Goal: Contribute content

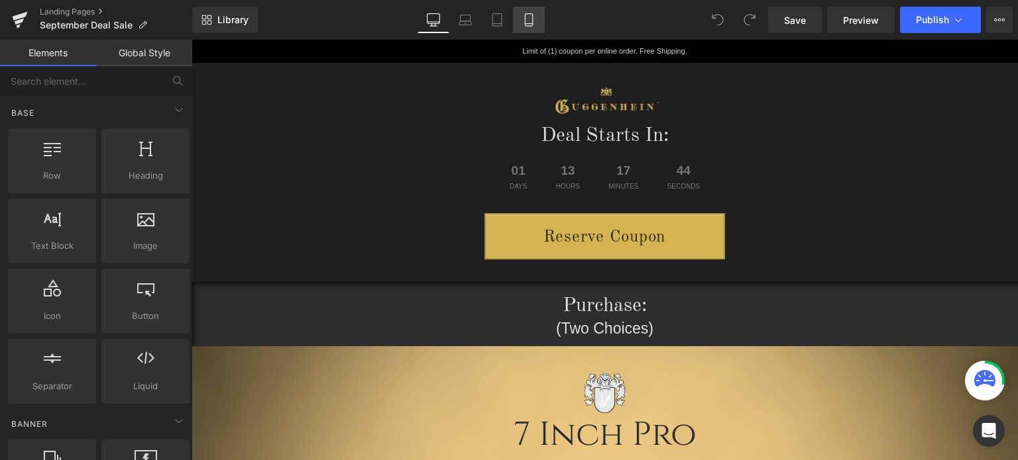
click at [526, 22] on icon at bounding box center [528, 19] width 13 height 13
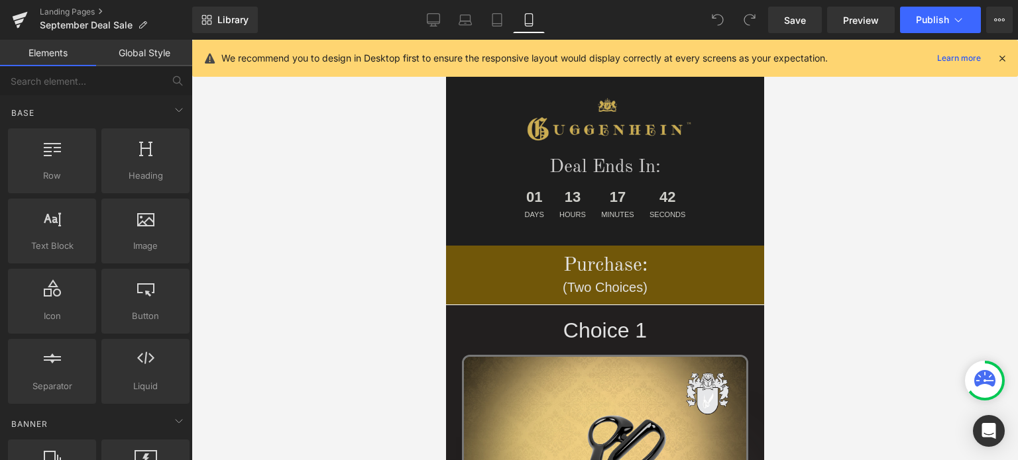
click at [1003, 56] on icon at bounding box center [1002, 58] width 12 height 12
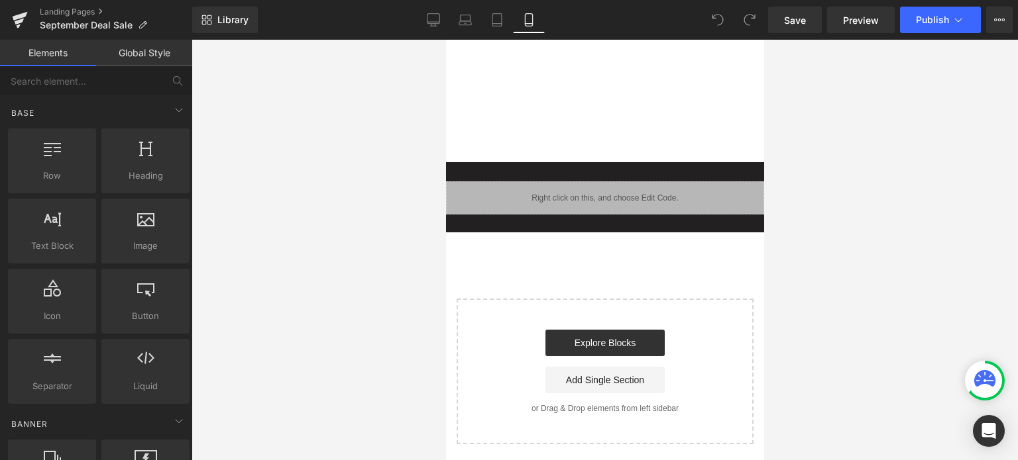
scroll to position [3907, 0]
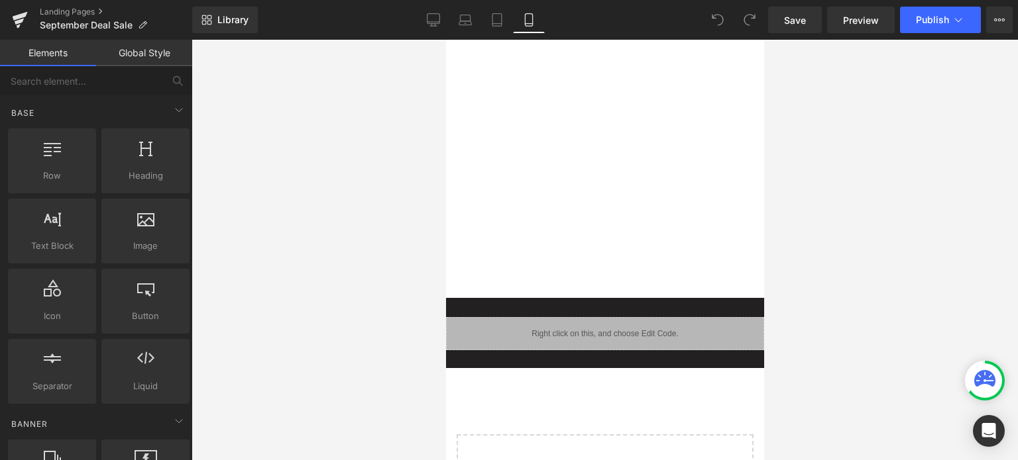
drag, startPoint x: 759, startPoint y: 61, endPoint x: 1215, endPoint y: 418, distance: 579.5
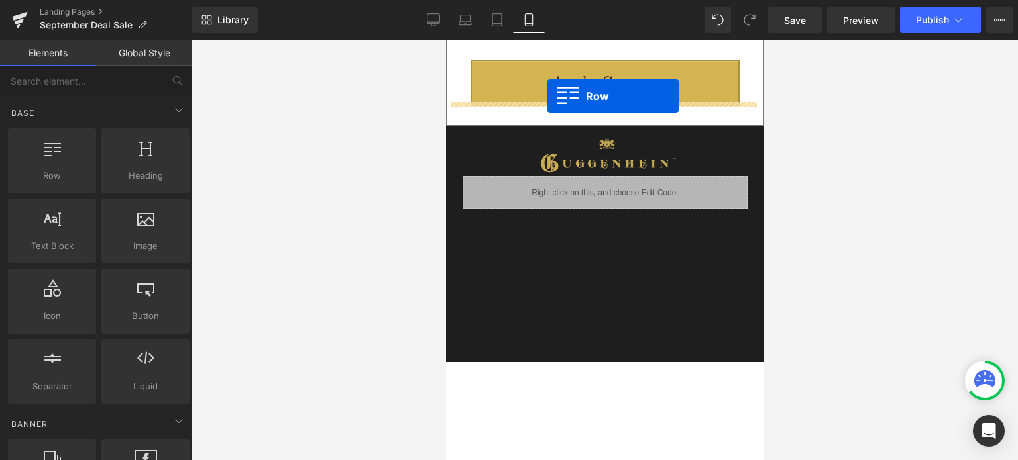
scroll to position [3245, 0]
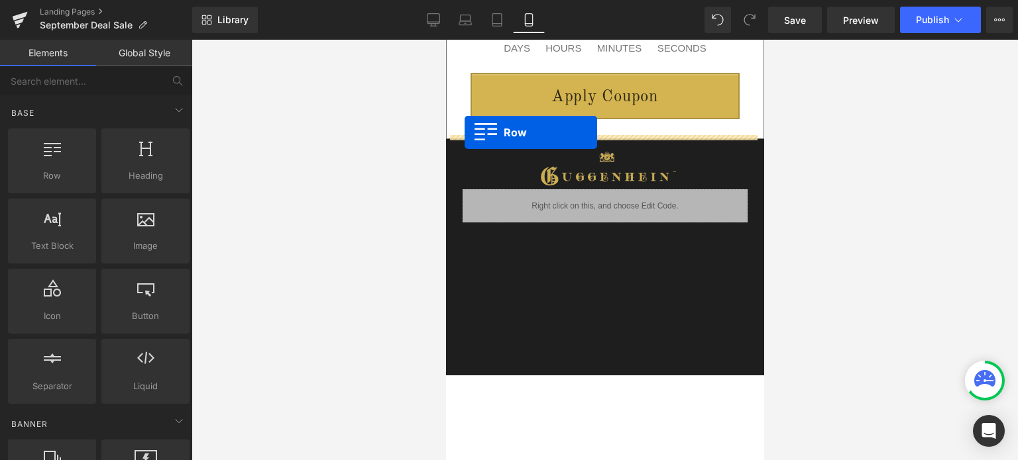
drag, startPoint x: 450, startPoint y: 303, endPoint x: 464, endPoint y: 133, distance: 170.2
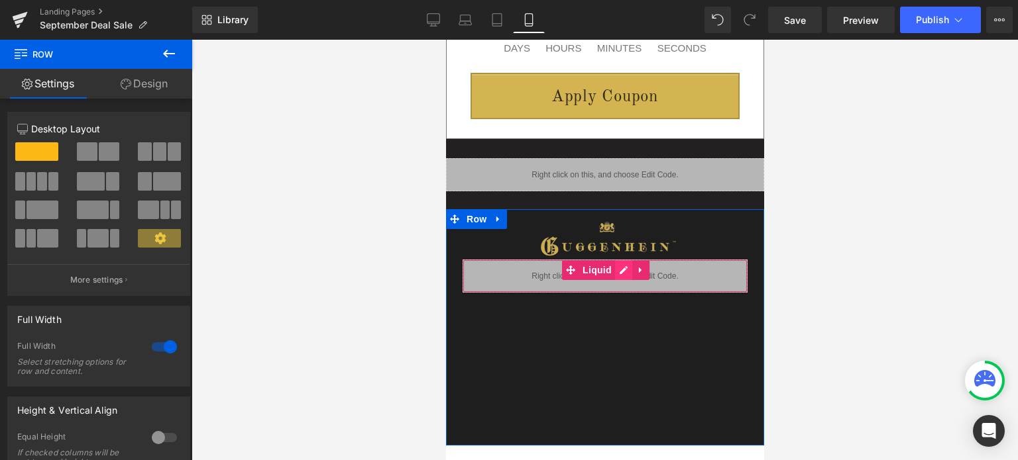
click at [615, 268] on div "Liquid" at bounding box center [604, 276] width 285 height 33
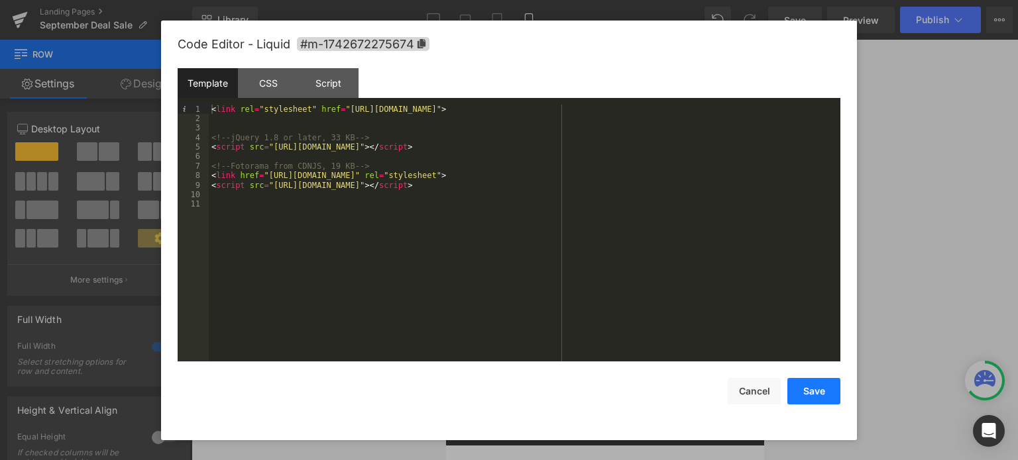
click at [810, 385] on button "Save" at bounding box center [813, 391] width 53 height 26
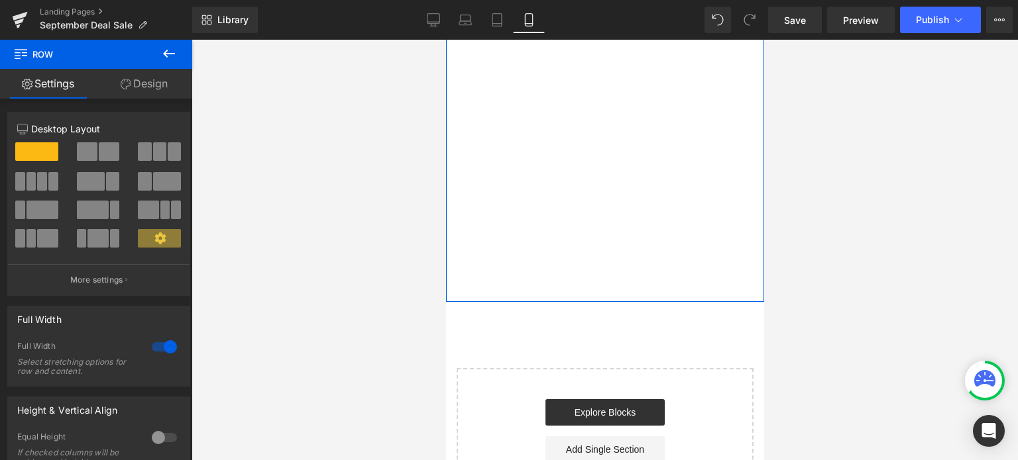
scroll to position [3642, 0]
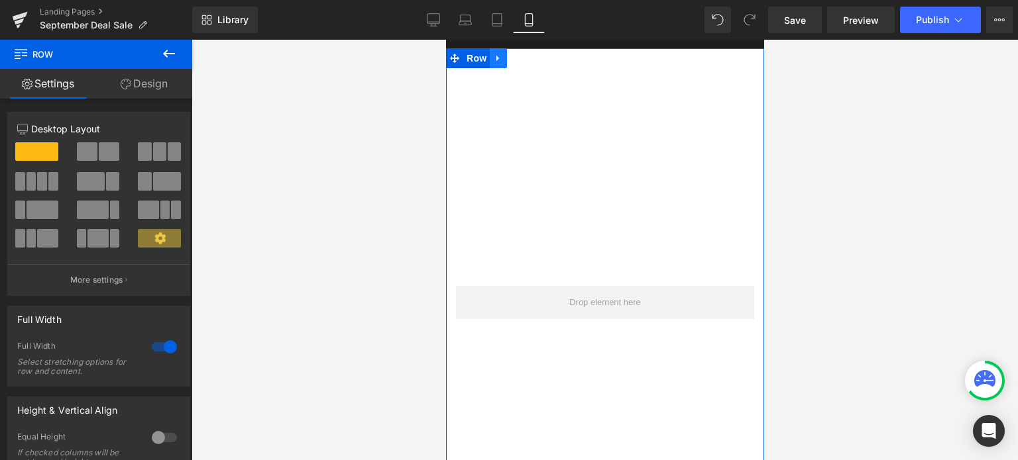
click at [498, 56] on icon at bounding box center [497, 58] width 9 height 10
click at [531, 58] on icon at bounding box center [531, 58] width 9 height 9
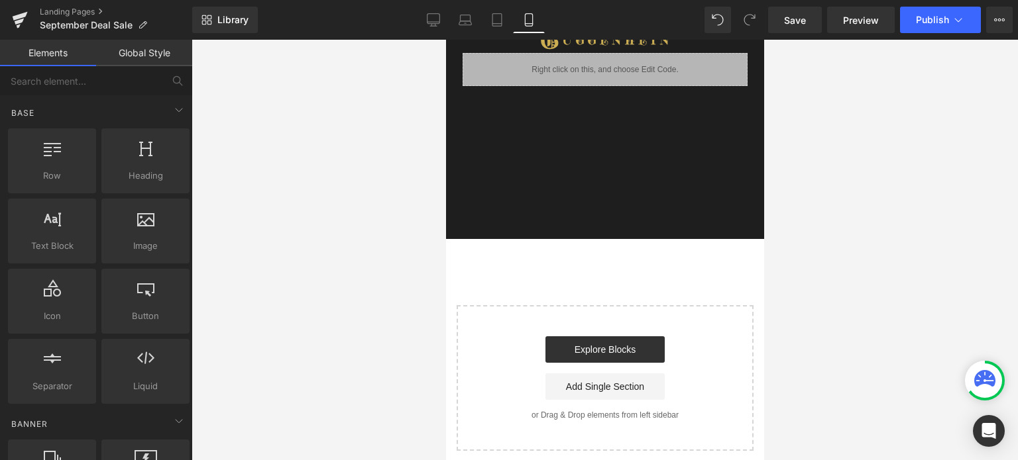
scroll to position [3054, 0]
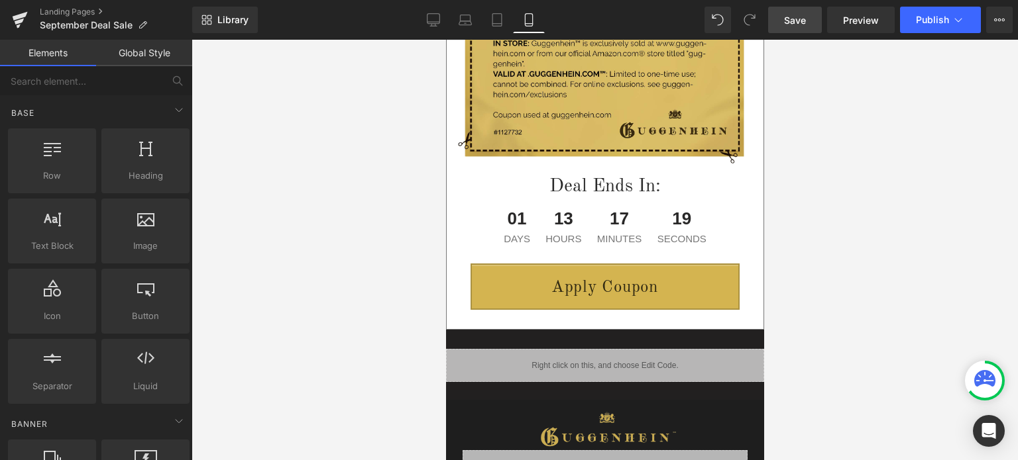
click at [803, 18] on span "Save" at bounding box center [795, 20] width 22 height 14
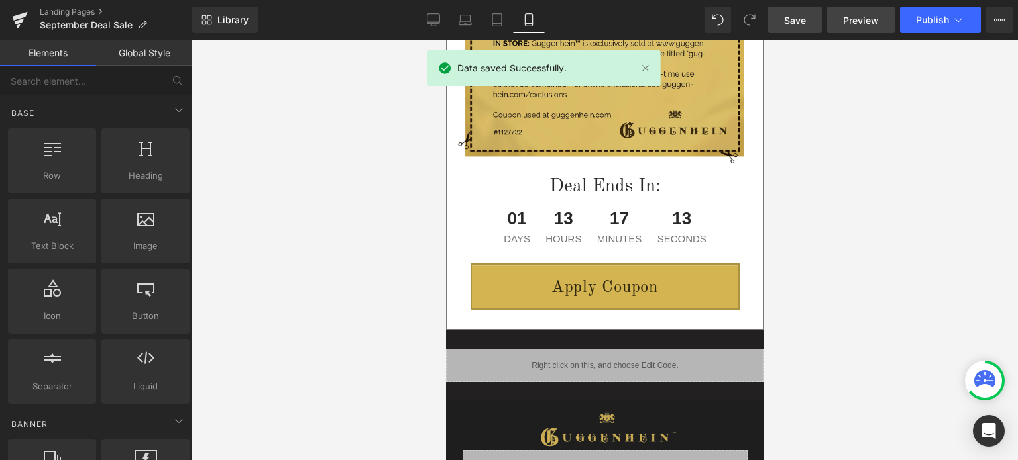
click at [870, 22] on span "Preview" at bounding box center [861, 20] width 36 height 14
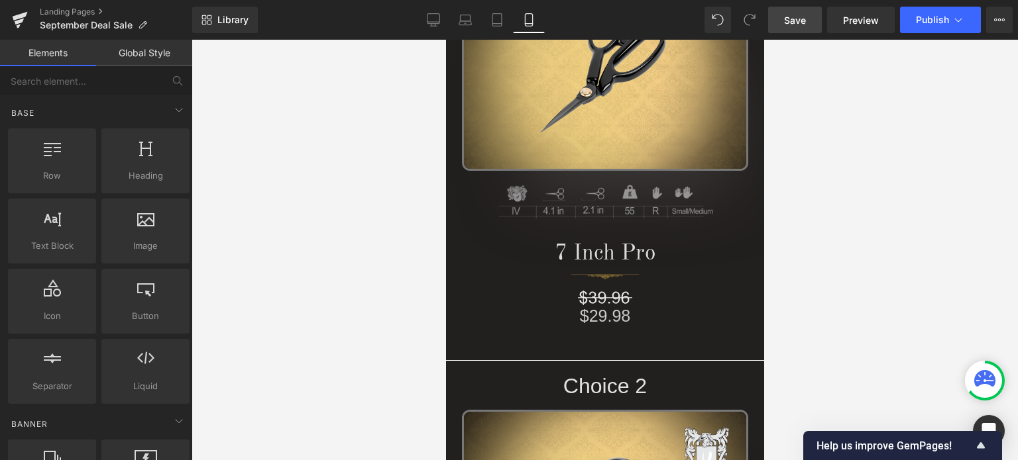
scroll to position [449, 0]
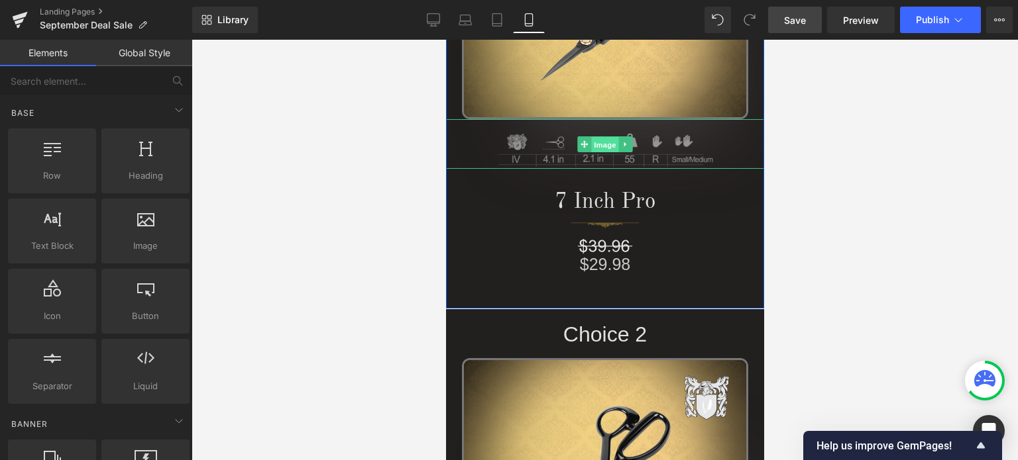
click at [592, 141] on span "Image" at bounding box center [604, 144] width 28 height 16
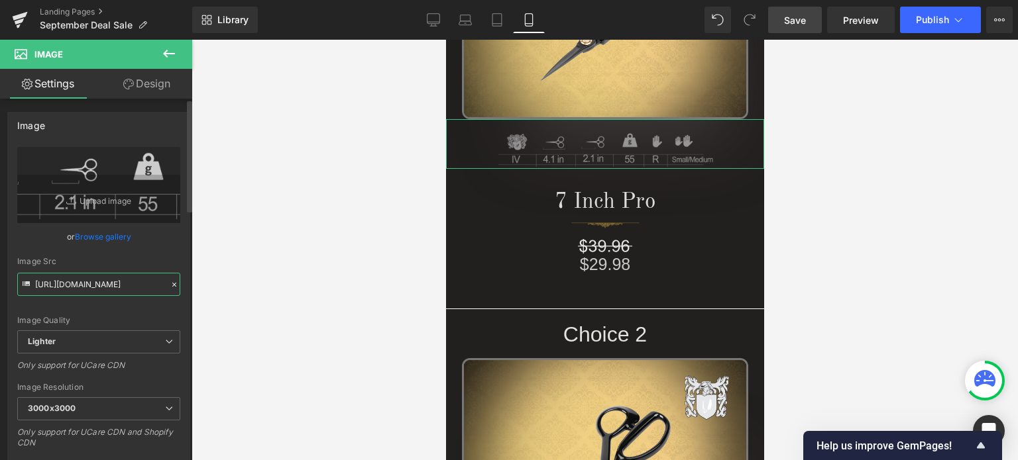
click at [81, 283] on input "[URL][DOMAIN_NAME]" at bounding box center [98, 284] width 163 height 23
paste input "[DOMAIN_NAME][URL]"
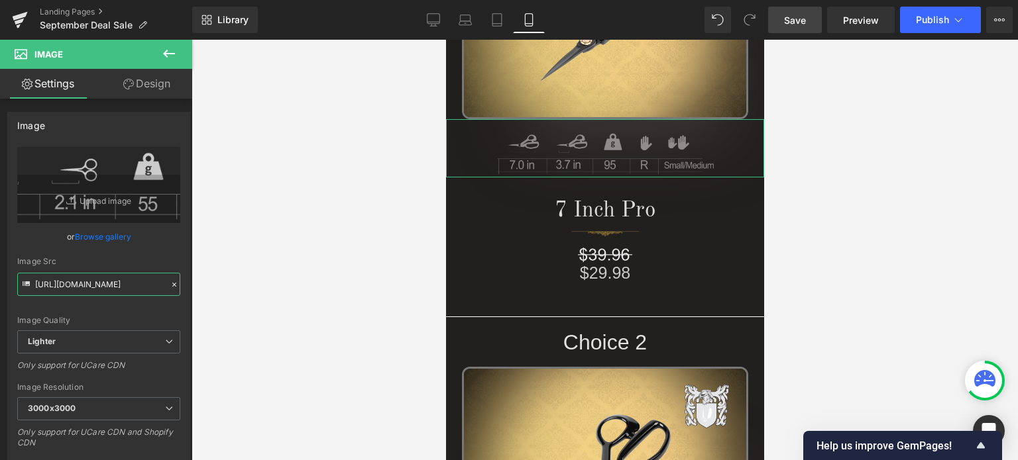
type input "[URL][DOMAIN_NAME]"
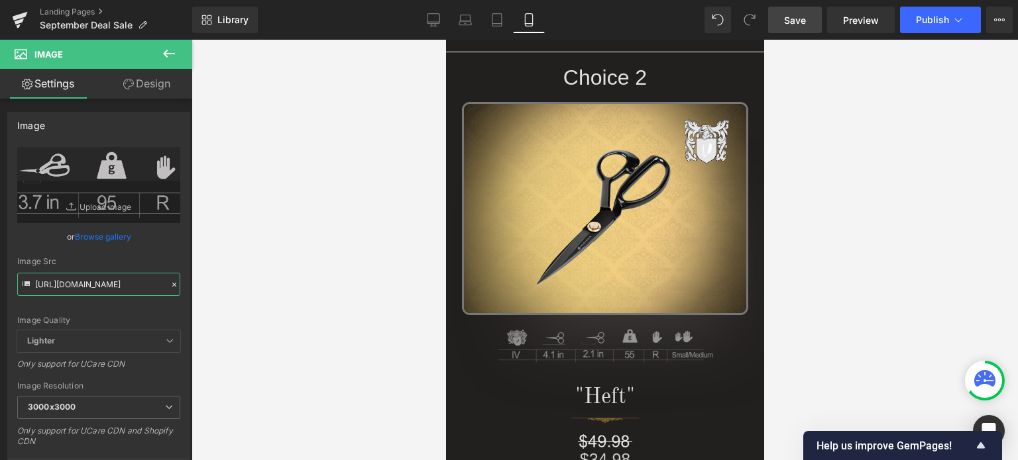
scroll to position [978, 0]
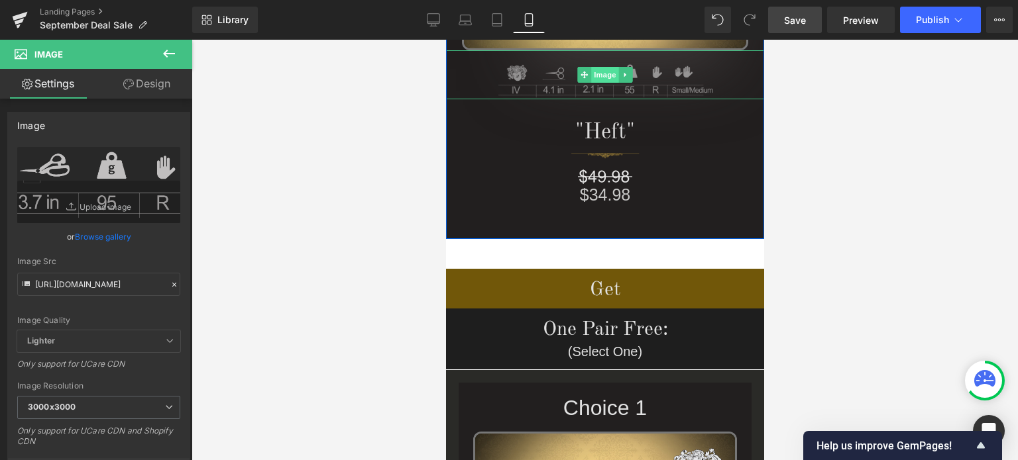
click at [600, 75] on span "Image" at bounding box center [604, 75] width 28 height 16
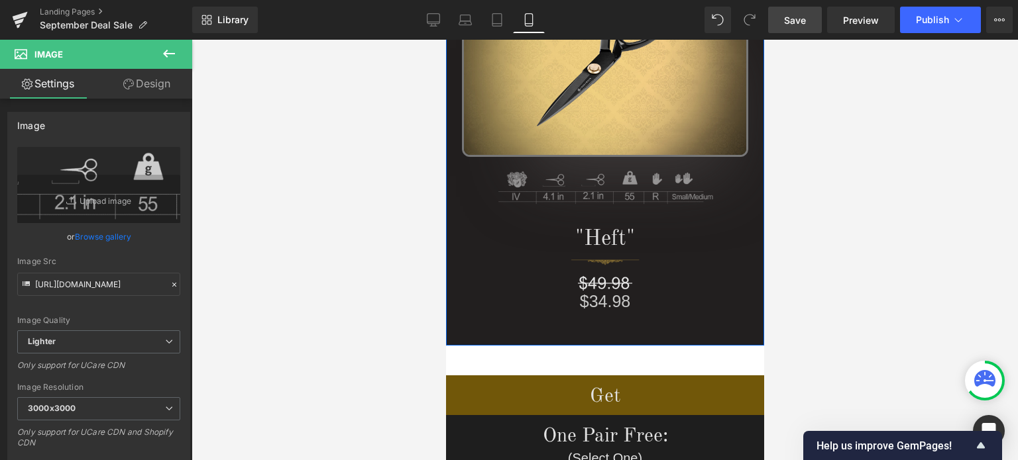
scroll to position [846, 0]
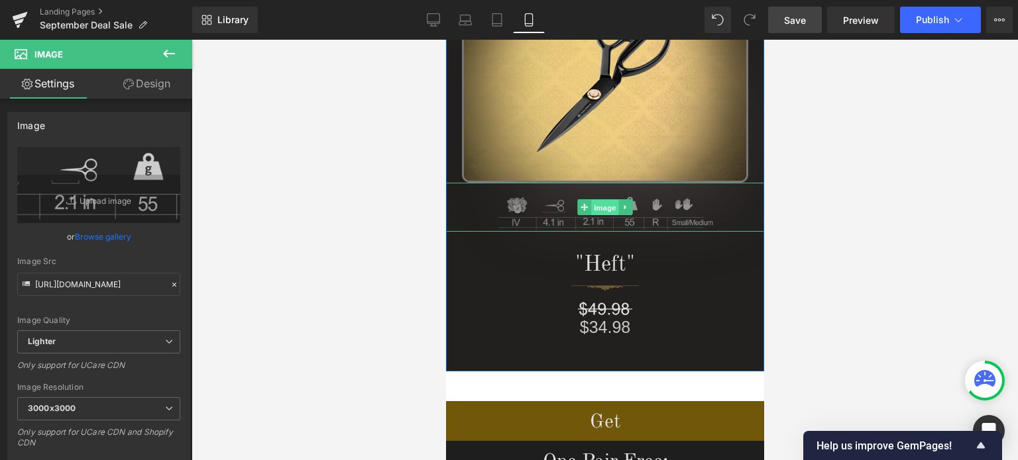
click at [602, 207] on span "Image" at bounding box center [604, 208] width 28 height 16
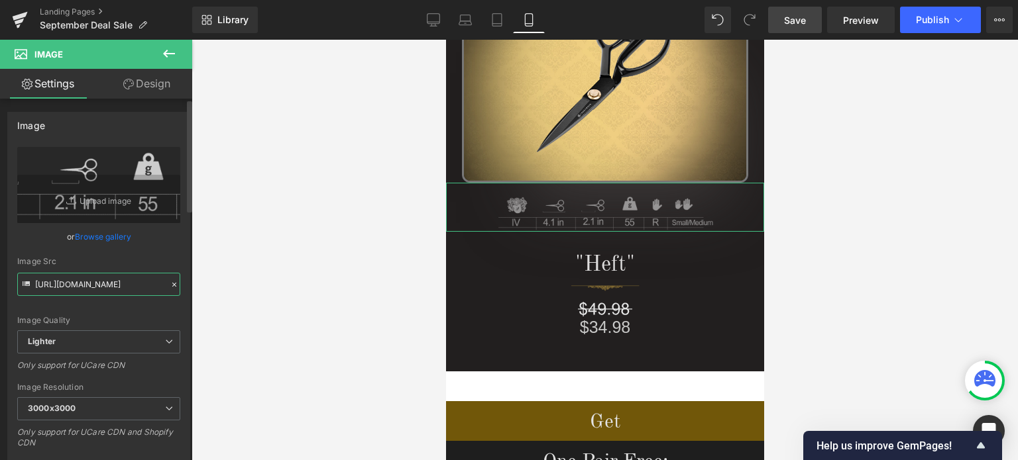
click at [99, 287] on input "[URL][DOMAIN_NAME]" at bounding box center [98, 284] width 163 height 23
paste input "[DOMAIN_NAME][URL]"
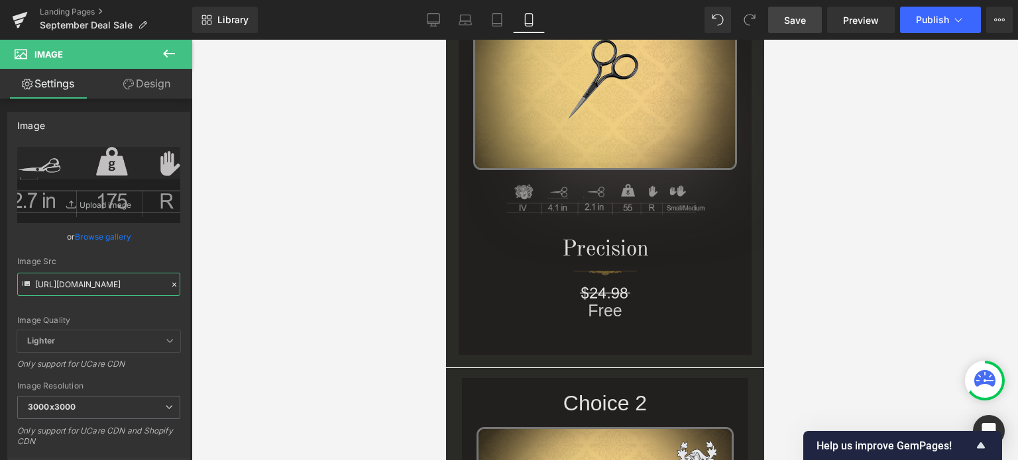
scroll to position [1575, 0]
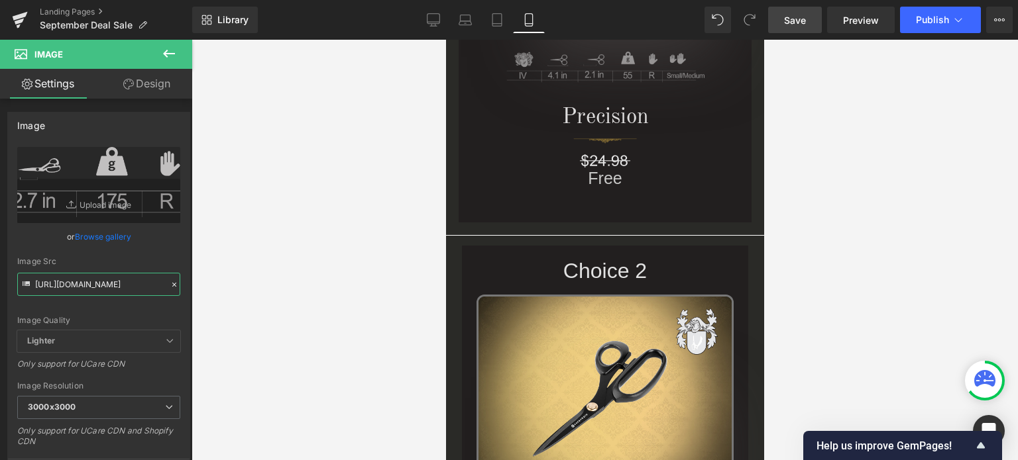
type input "[URL][DOMAIN_NAME]"
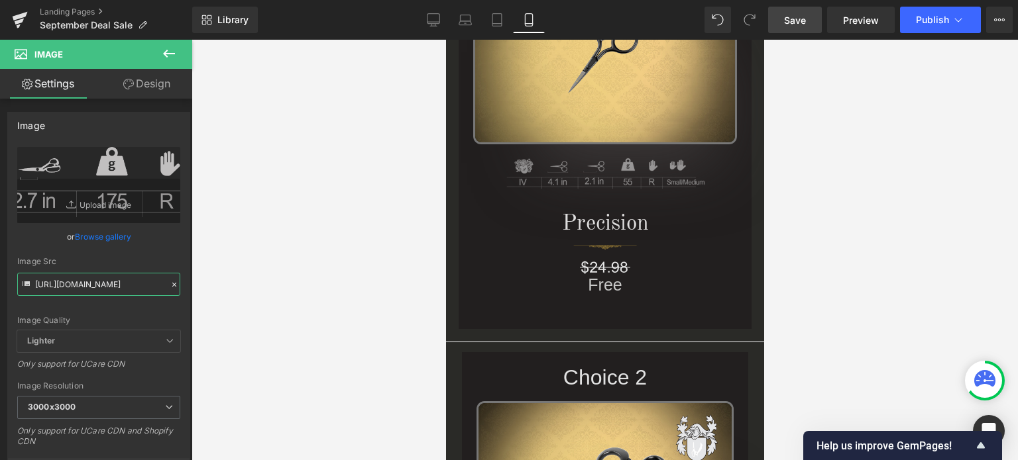
scroll to position [1442, 0]
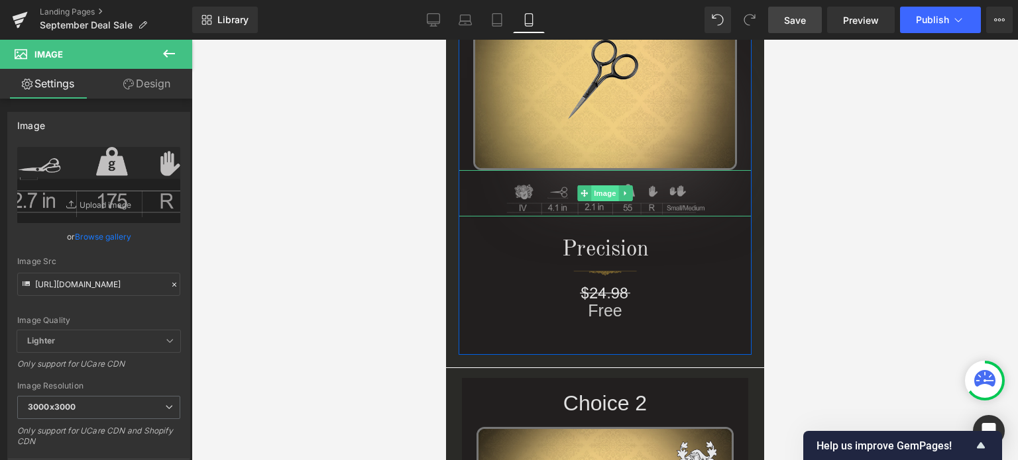
click at [602, 195] on span "Image" at bounding box center [604, 193] width 28 height 16
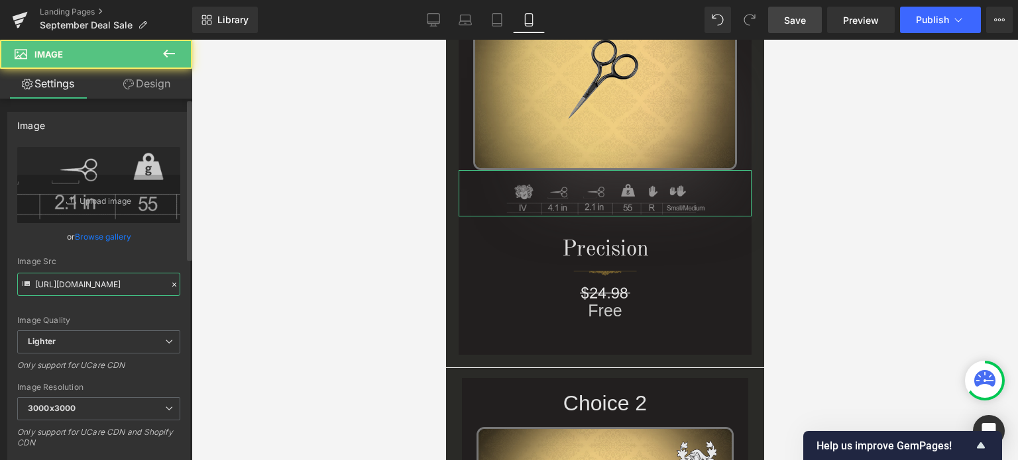
click at [109, 290] on input "[URL][DOMAIN_NAME]" at bounding box center [98, 284] width 163 height 23
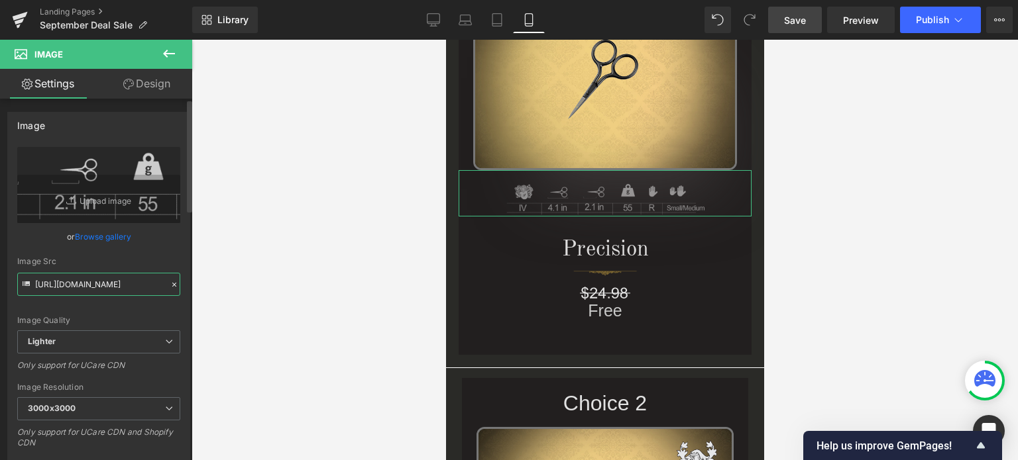
paste input "[DOMAIN_NAME][URL]"
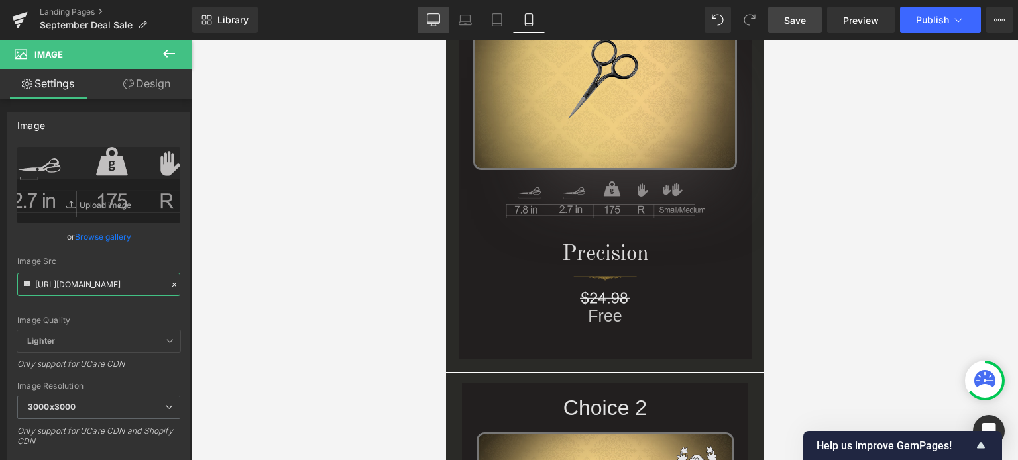
scroll to position [0, 0]
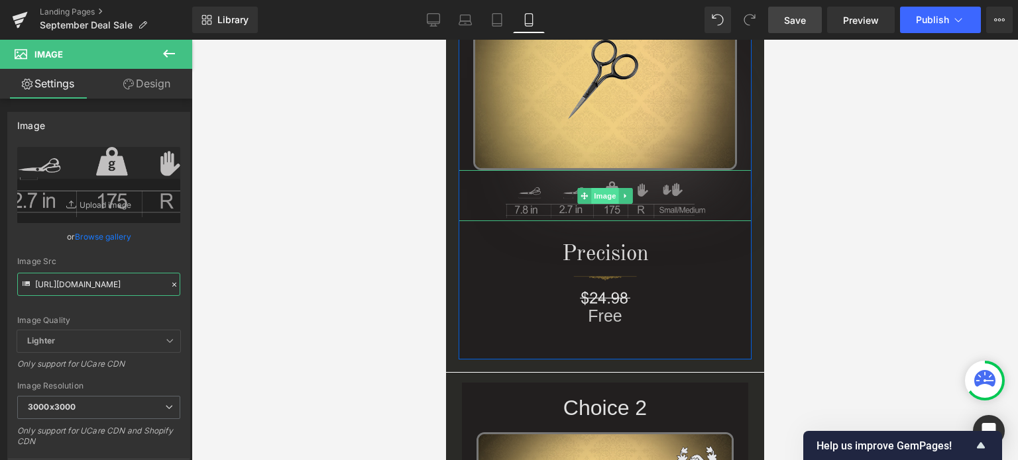
click at [604, 195] on span "Image" at bounding box center [604, 196] width 28 height 16
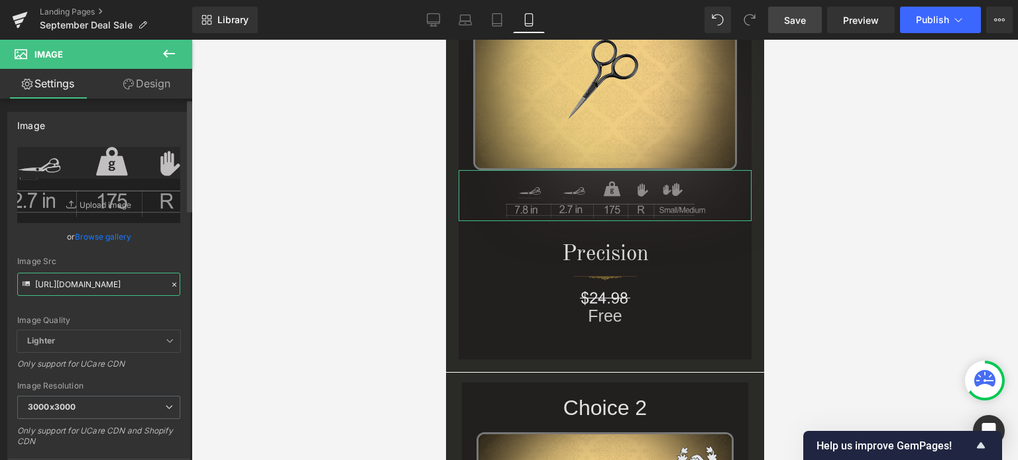
click at [100, 288] on input "[URL][DOMAIN_NAME]" at bounding box center [98, 284] width 163 height 23
paste input "3_2789c802-6ba8-4539-a421-a6939185e0f8"
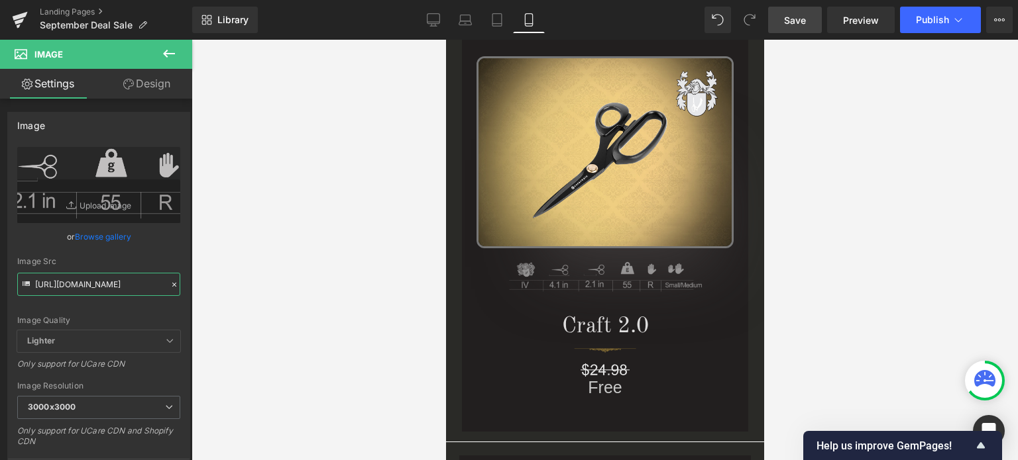
scroll to position [1840, 0]
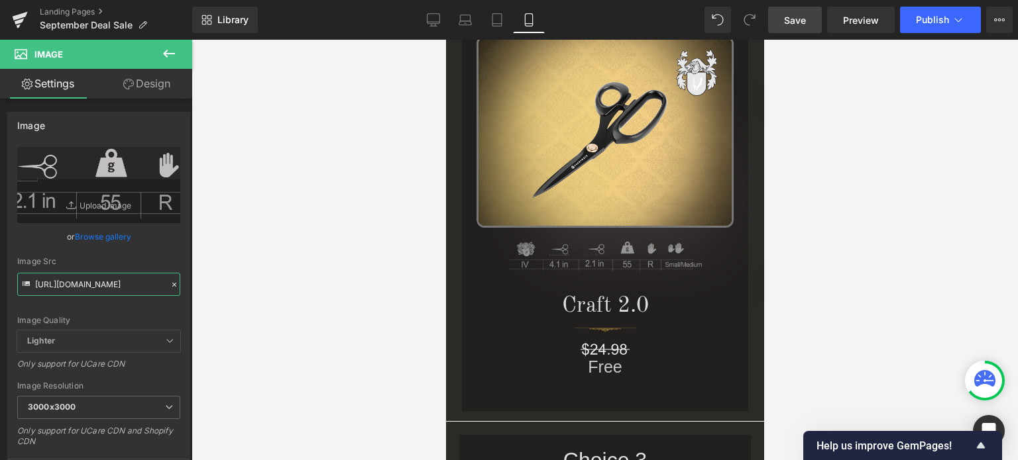
type input "[URL][DOMAIN_NAME]"
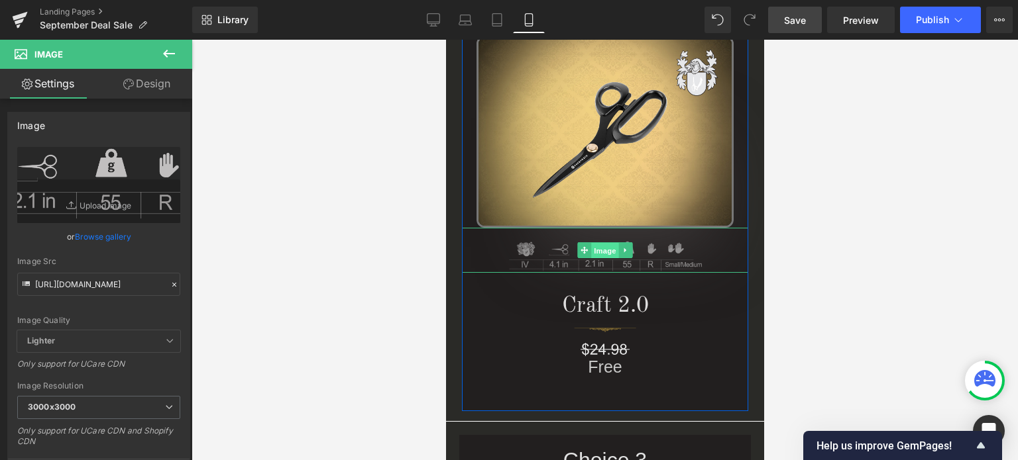
click at [597, 246] on span "Image" at bounding box center [604, 251] width 28 height 16
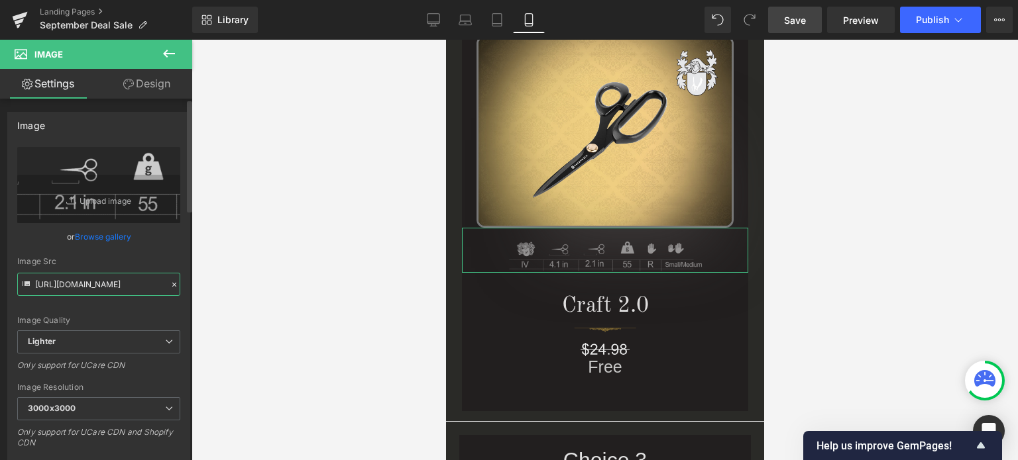
click at [85, 283] on input "[URL][DOMAIN_NAME]" at bounding box center [98, 284] width 163 height 23
paste input "[DOMAIN_NAME][URL]"
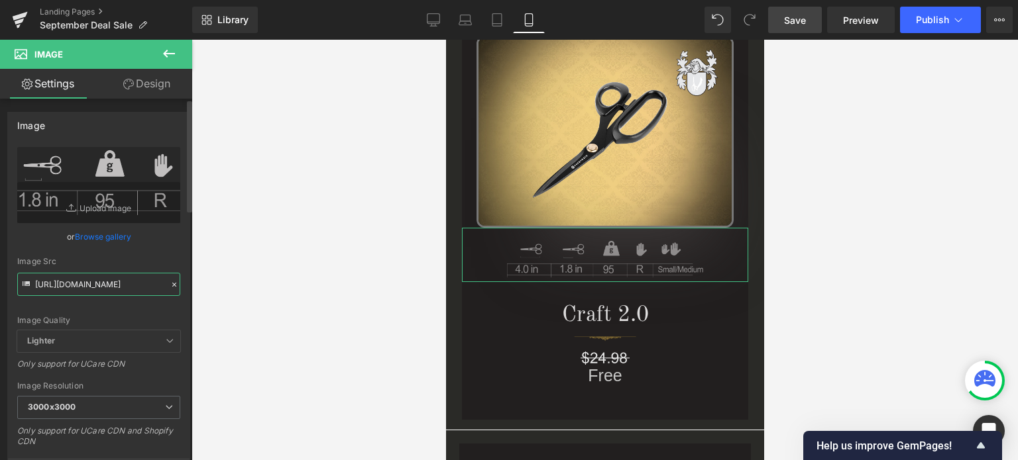
type input "[URL][DOMAIN_NAME]"
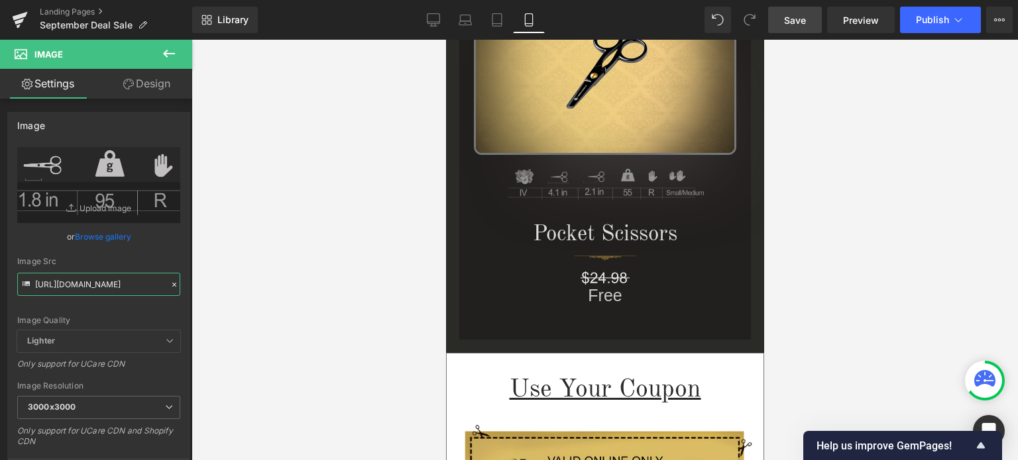
scroll to position [2436, 0]
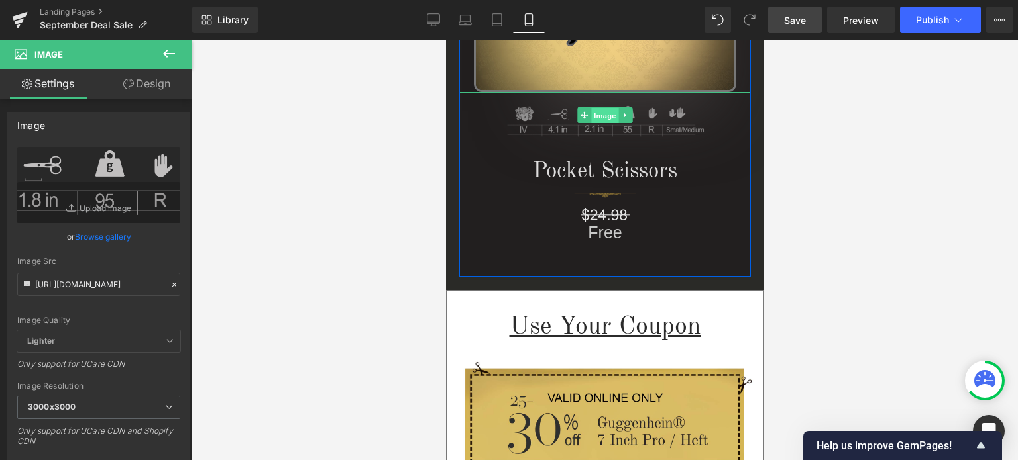
click at [598, 115] on span "Image" at bounding box center [604, 116] width 28 height 16
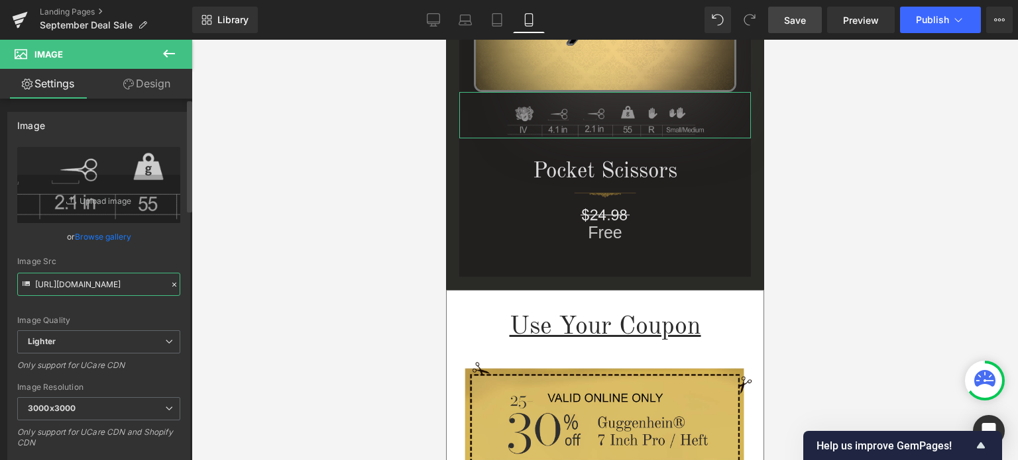
click at [79, 282] on input "[URL][DOMAIN_NAME]" at bounding box center [98, 284] width 163 height 23
paste input "[DOMAIN_NAME][URL]"
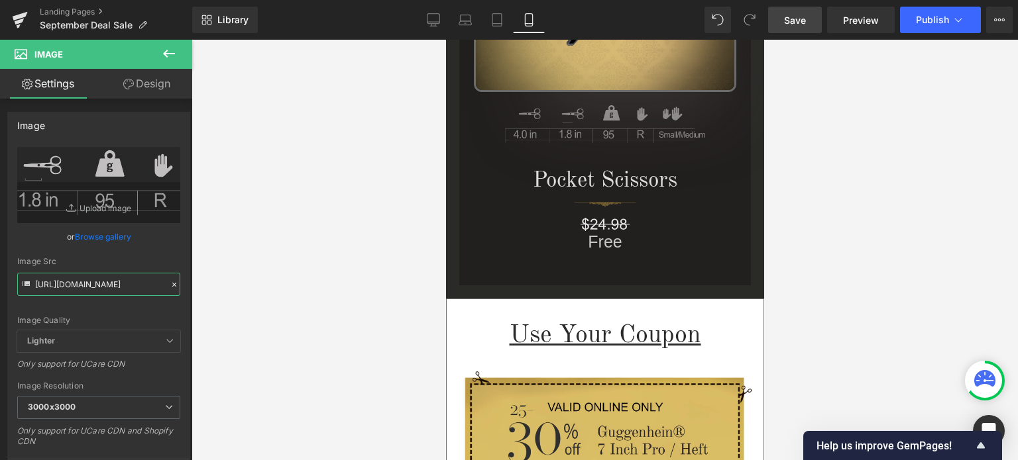
type input "[URL][DOMAIN_NAME]"
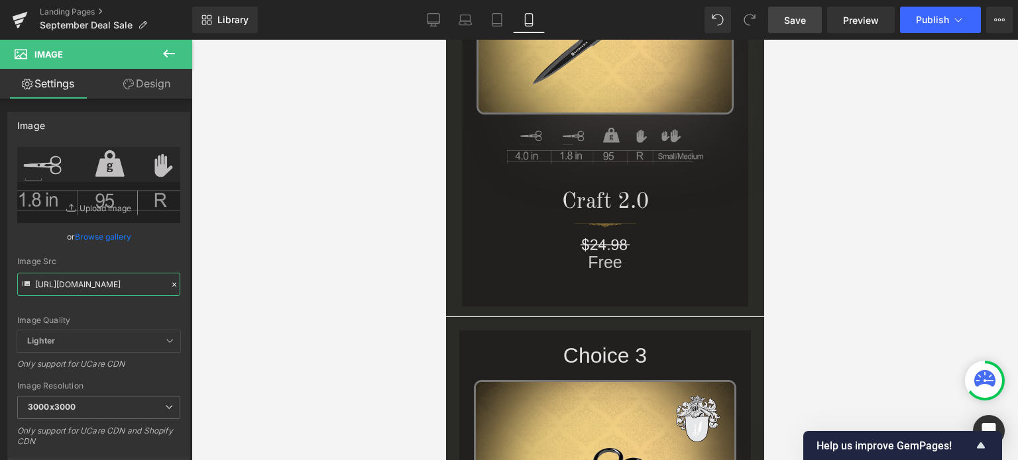
scroll to position [1840, 0]
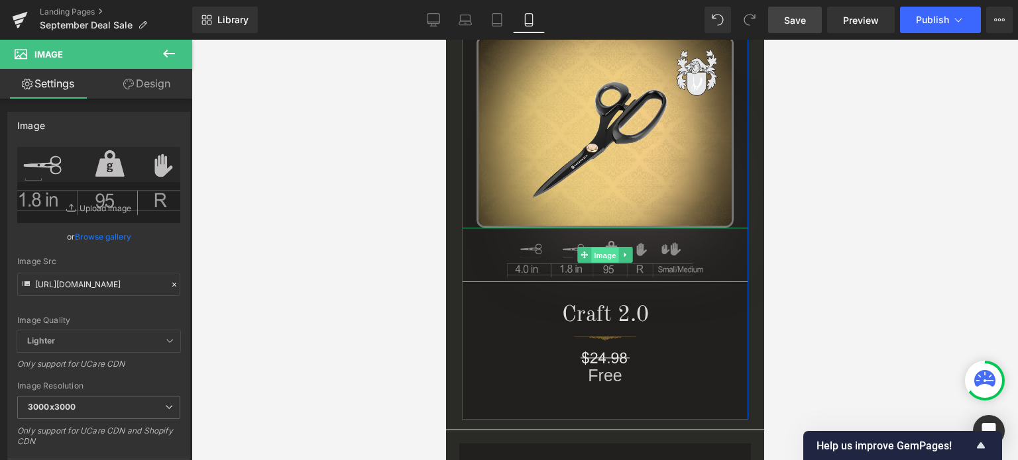
click at [600, 254] on span "Image" at bounding box center [604, 255] width 28 height 16
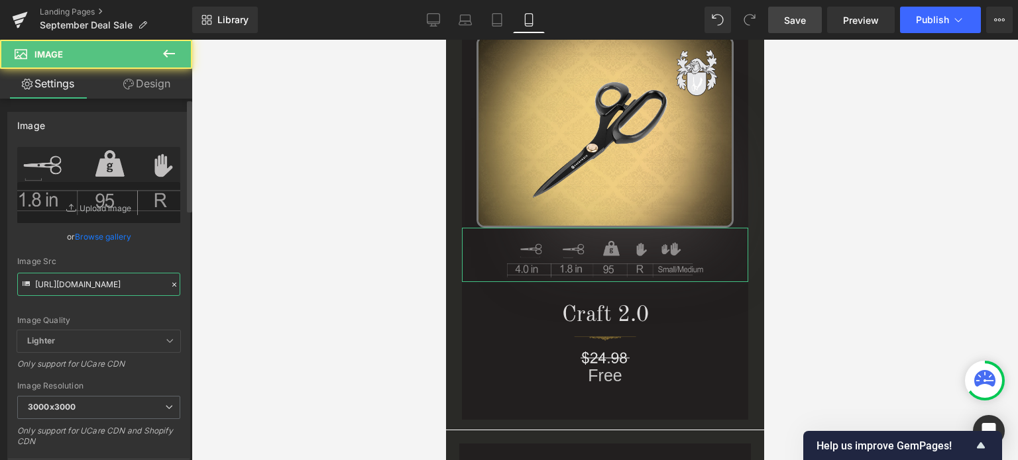
click at [79, 292] on input "[URL][DOMAIN_NAME]" at bounding box center [98, 284] width 163 height 23
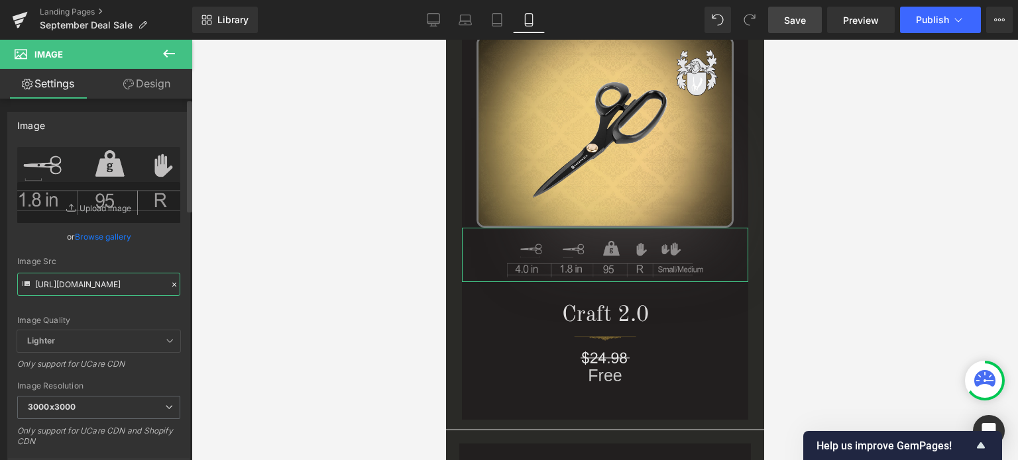
paste input "1-1_5ada9c2e-ea0d-4f3e-9e83-e0aa7a7664fc"
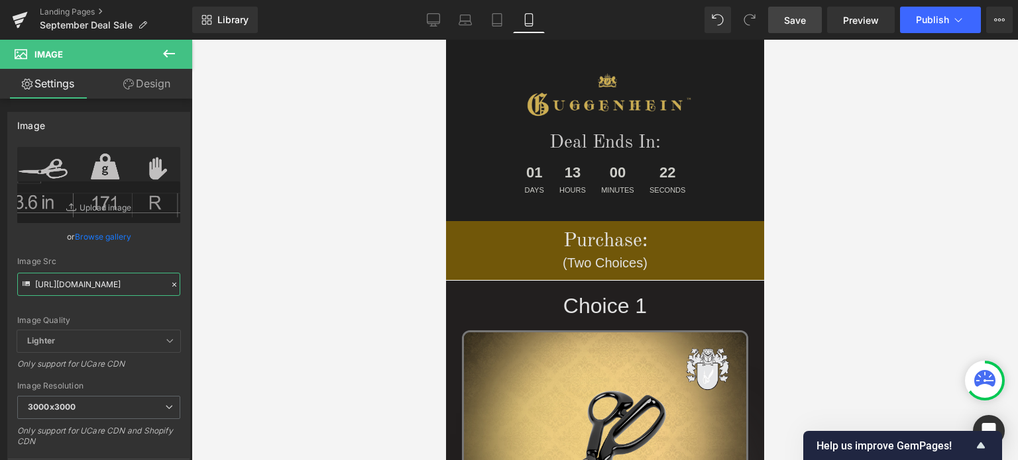
scroll to position [0, 0]
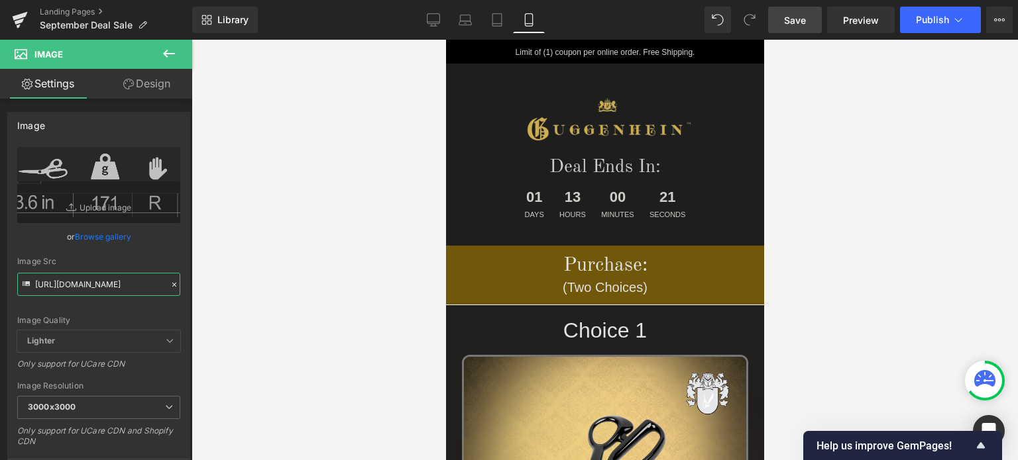
type input "[URL][DOMAIN_NAME]"
click at [803, 21] on span "Save" at bounding box center [795, 20] width 22 height 14
click at [806, 24] on span "Save" at bounding box center [795, 20] width 22 height 14
click at [789, 23] on span "Save" at bounding box center [795, 20] width 22 height 14
click at [796, 18] on span "Save" at bounding box center [795, 20] width 22 height 14
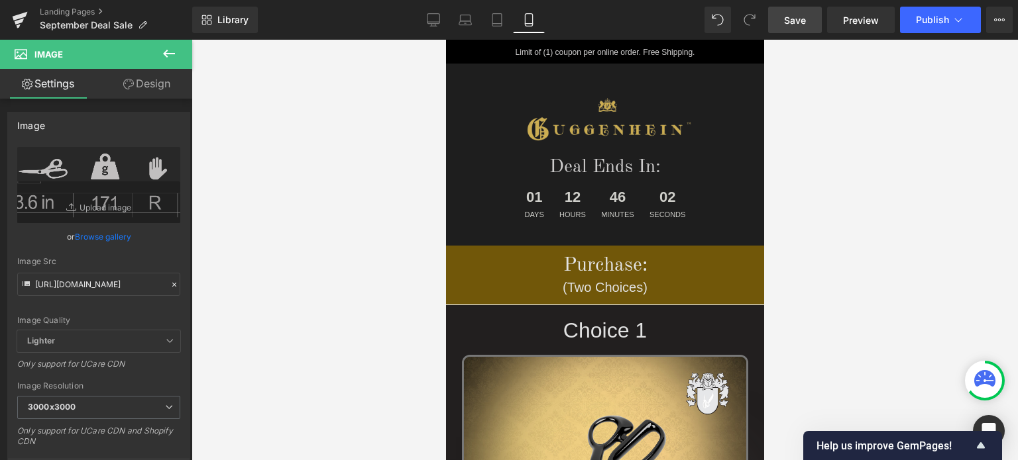
click at [803, 25] on span "Save" at bounding box center [795, 20] width 22 height 14
click at [802, 18] on span "Save" at bounding box center [795, 20] width 22 height 14
